Goal: Task Accomplishment & Management: Manage account settings

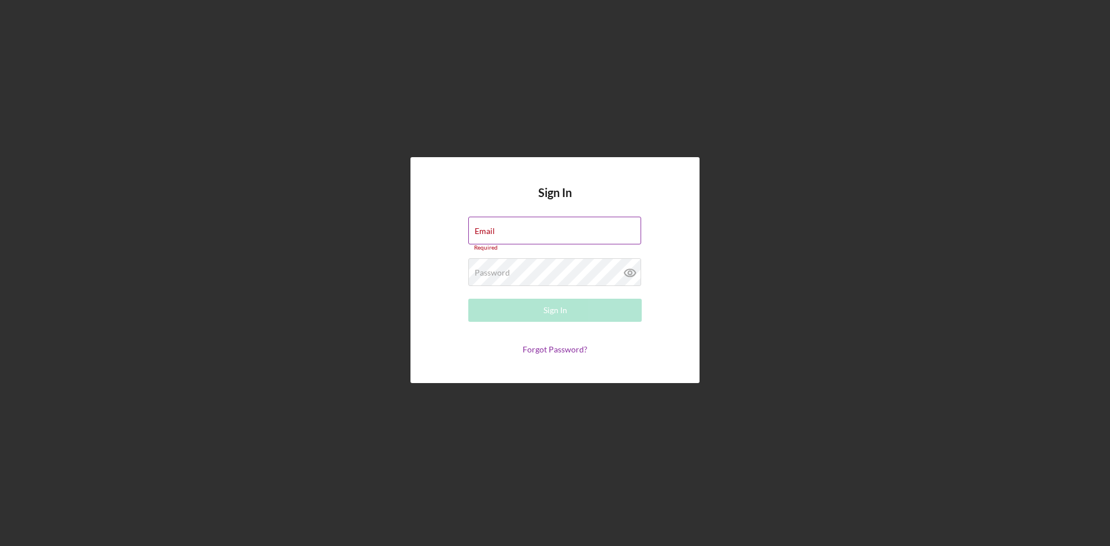
click at [529, 232] on div "Email Required" at bounding box center [554, 234] width 173 height 35
click at [502, 236] on input "Email" at bounding box center [554, 231] width 173 height 28
type input "[EMAIL_ADDRESS][DOMAIN_NAME]"
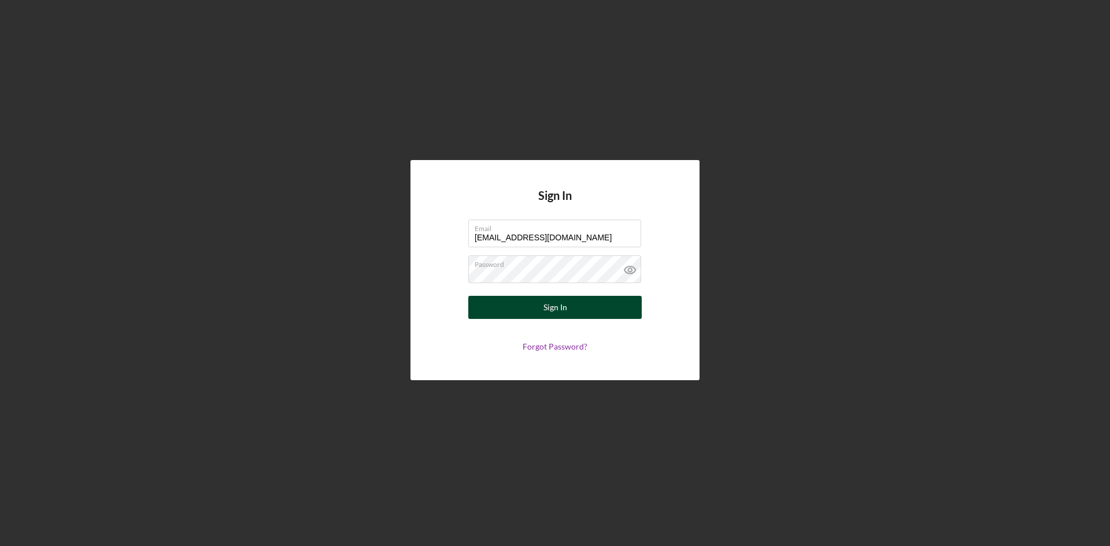
click at [550, 309] on div "Sign In" at bounding box center [555, 307] width 24 height 23
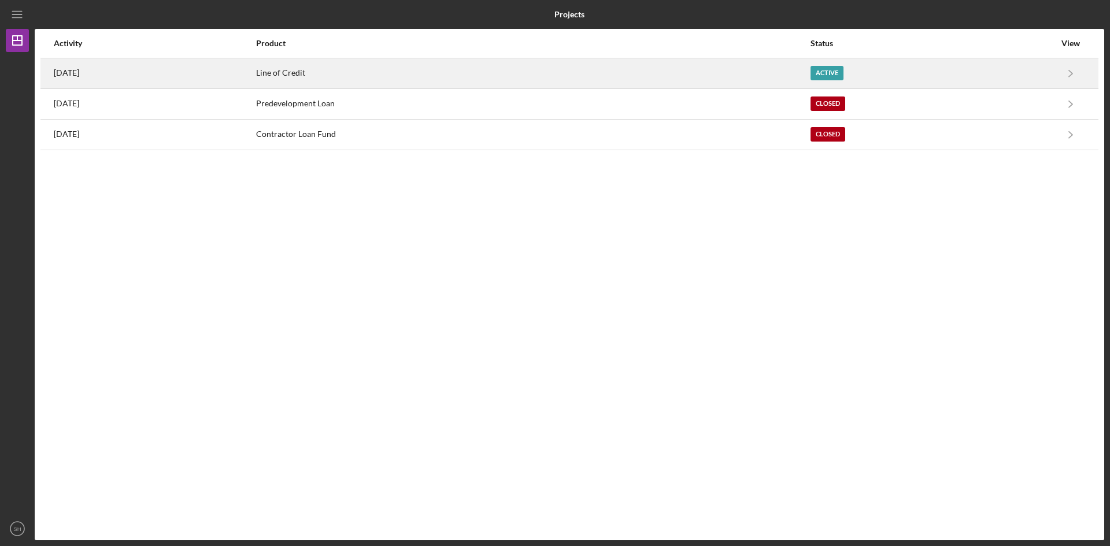
click at [76, 72] on time "[DATE]" at bounding box center [66, 72] width 25 height 9
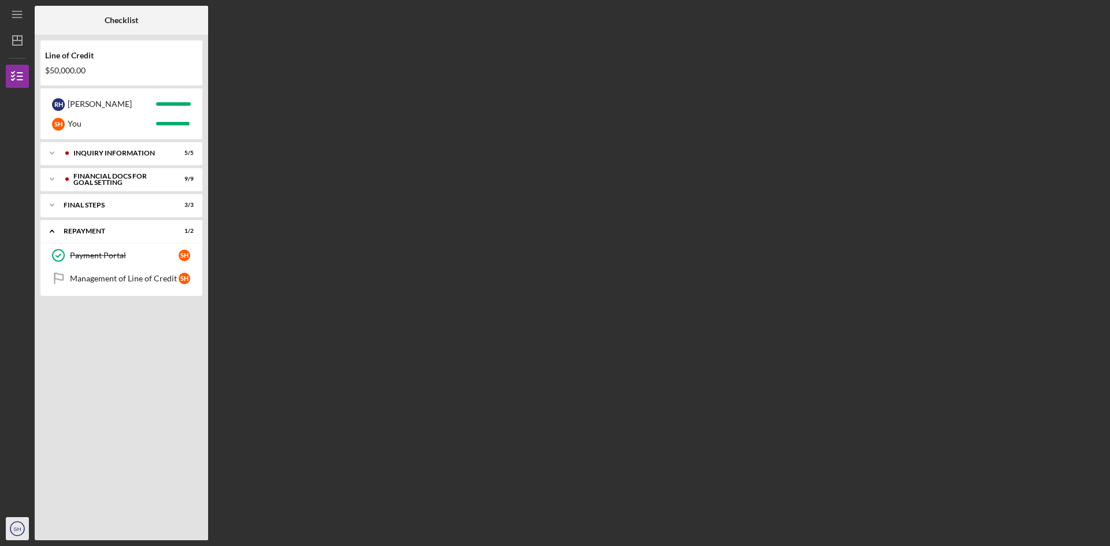
click at [21, 523] on circle "button" at bounding box center [17, 529] width 14 height 14
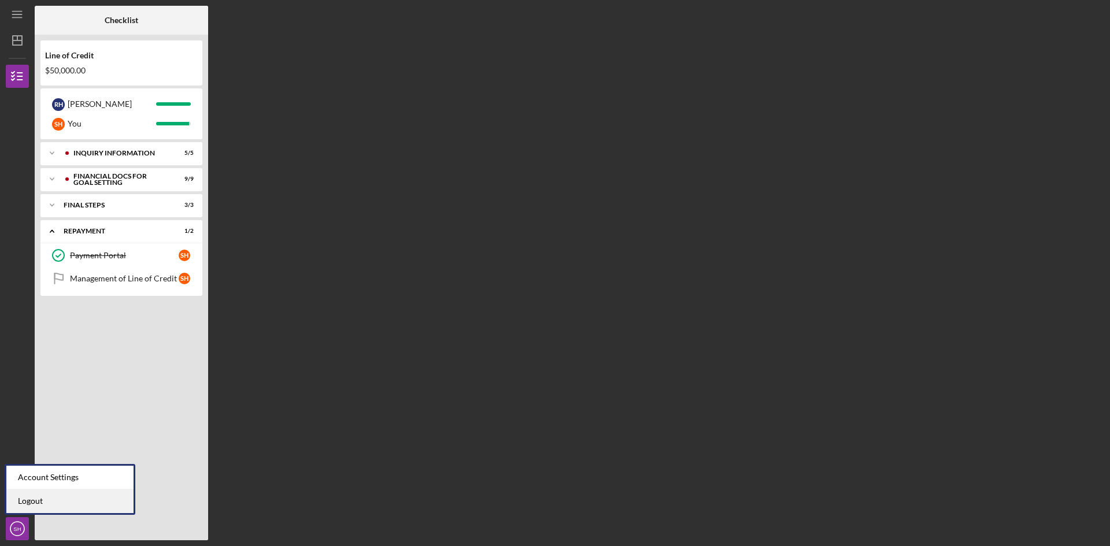
click at [38, 497] on link "Logout" at bounding box center [69, 502] width 127 height 24
